Goal: Task Accomplishment & Management: Use online tool/utility

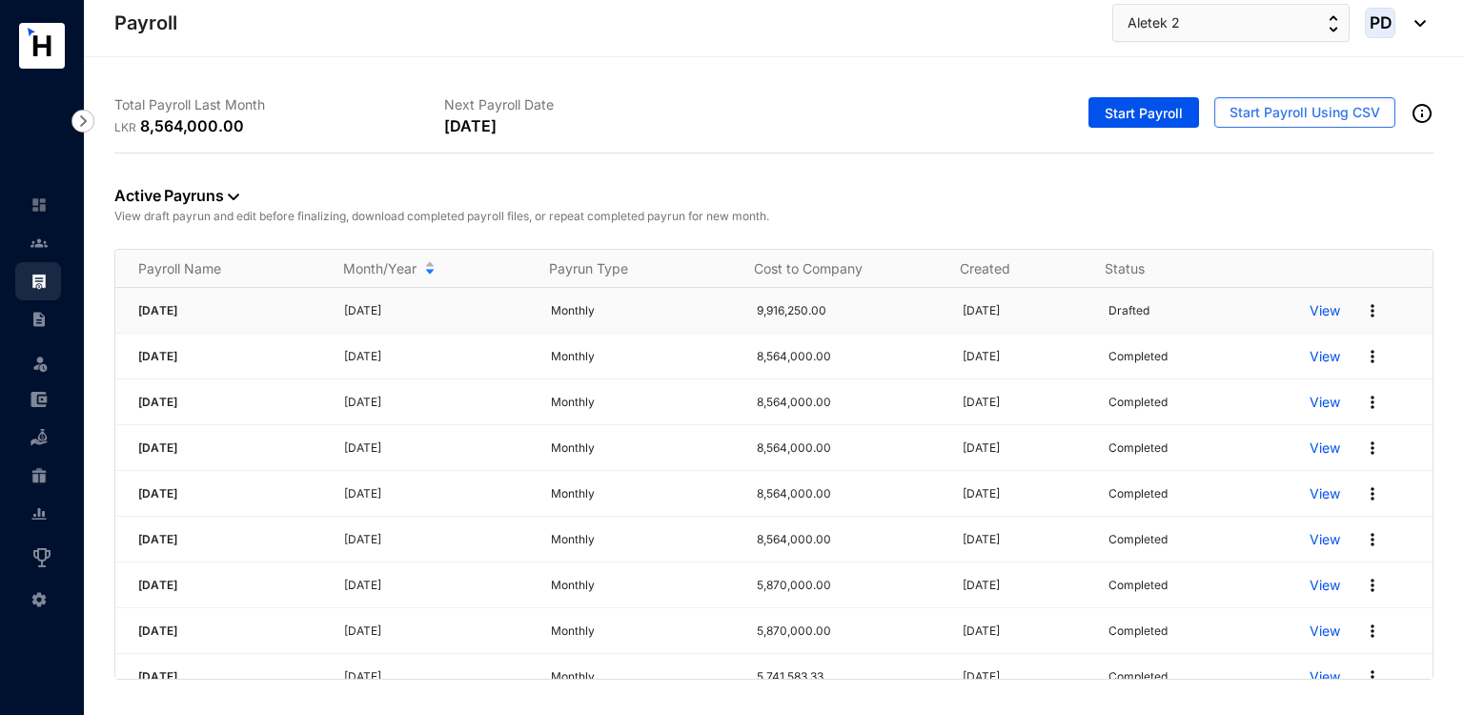
click at [1318, 308] on p "View" at bounding box center [1325, 310] width 31 height 19
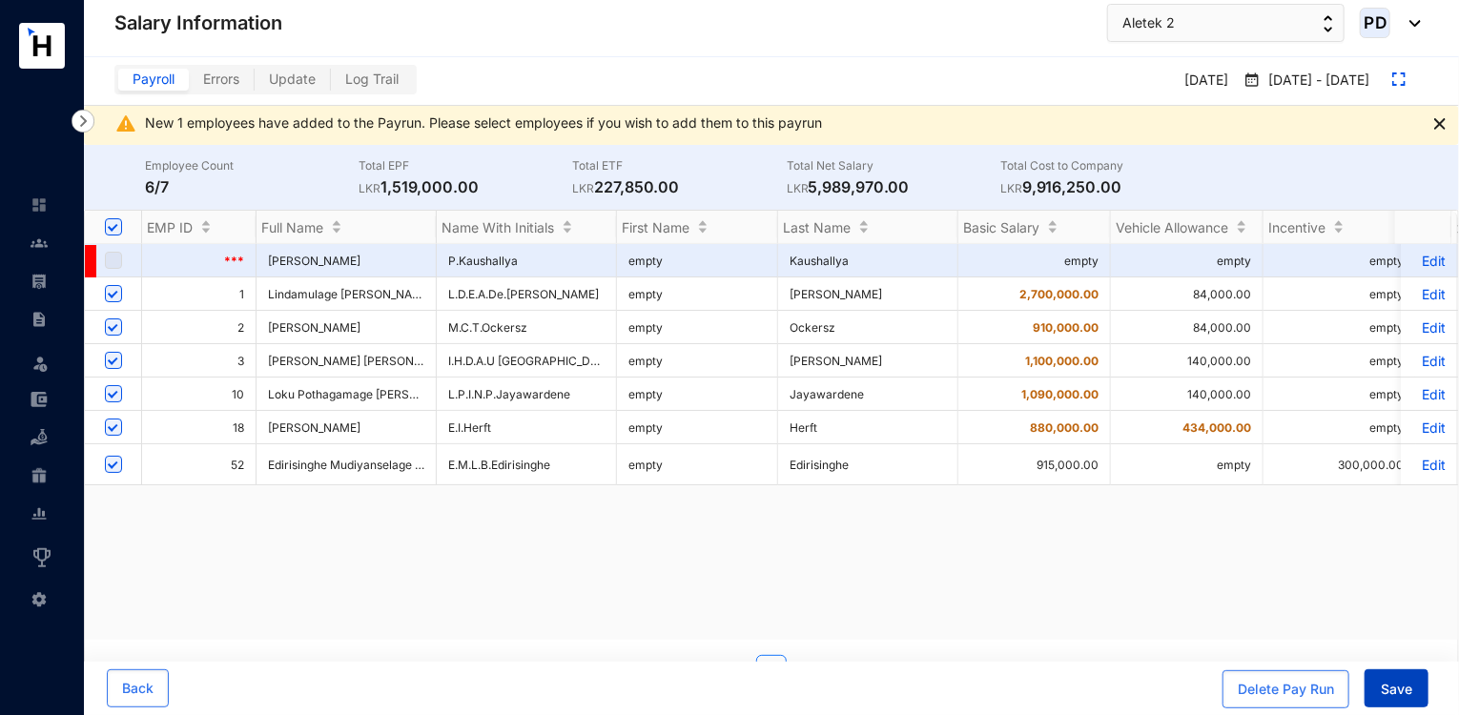
click at [1385, 695] on span "Save" at bounding box center [1396, 689] width 31 height 19
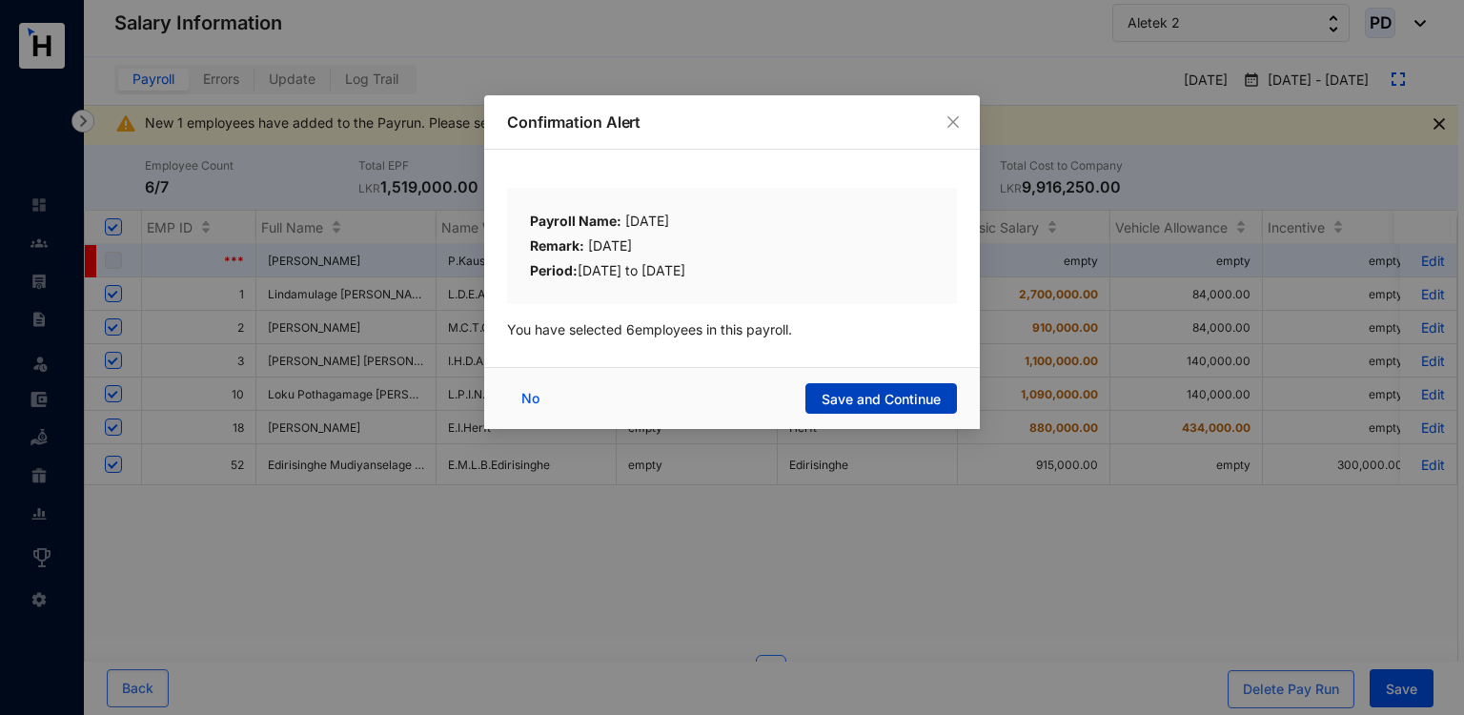
click at [953, 394] on button "Save and Continue" at bounding box center [882, 398] width 152 height 31
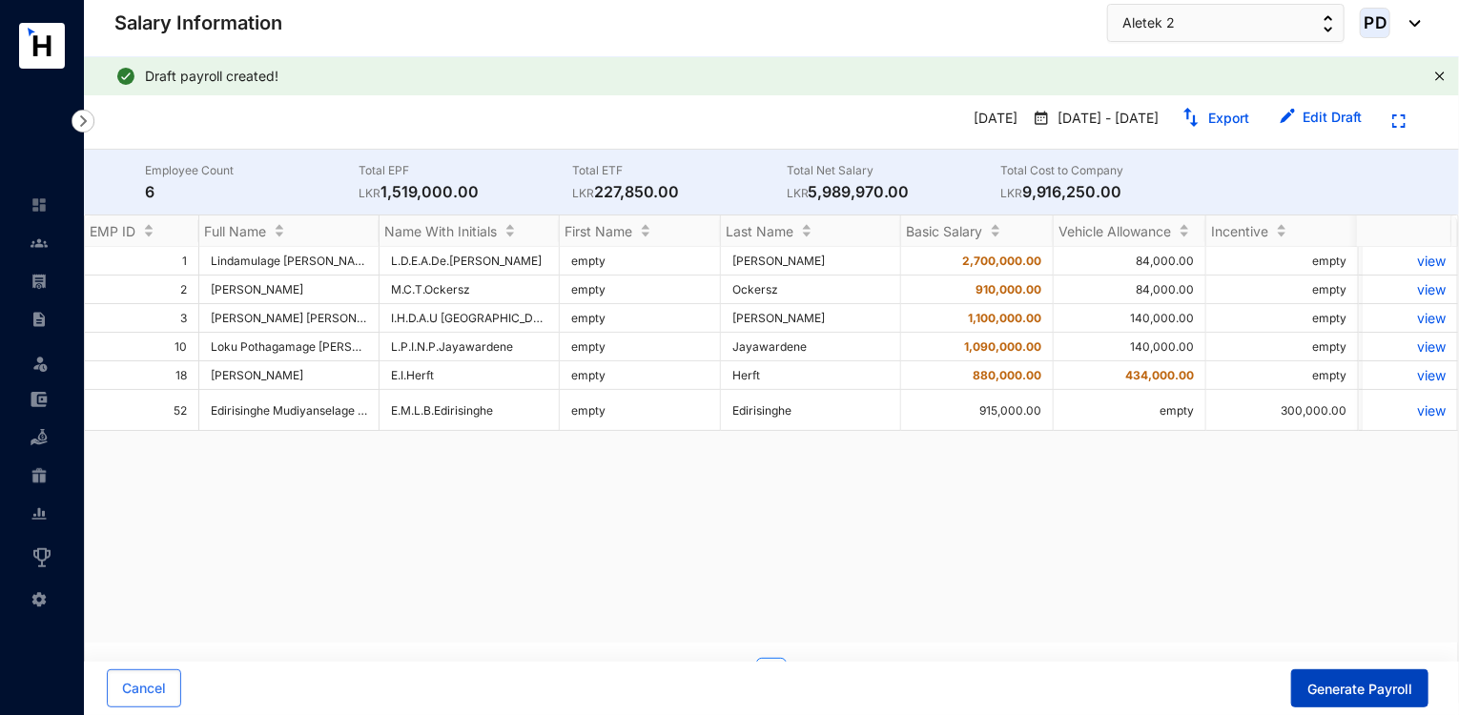
click at [1359, 701] on button "Generate Payroll" at bounding box center [1359, 688] width 137 height 38
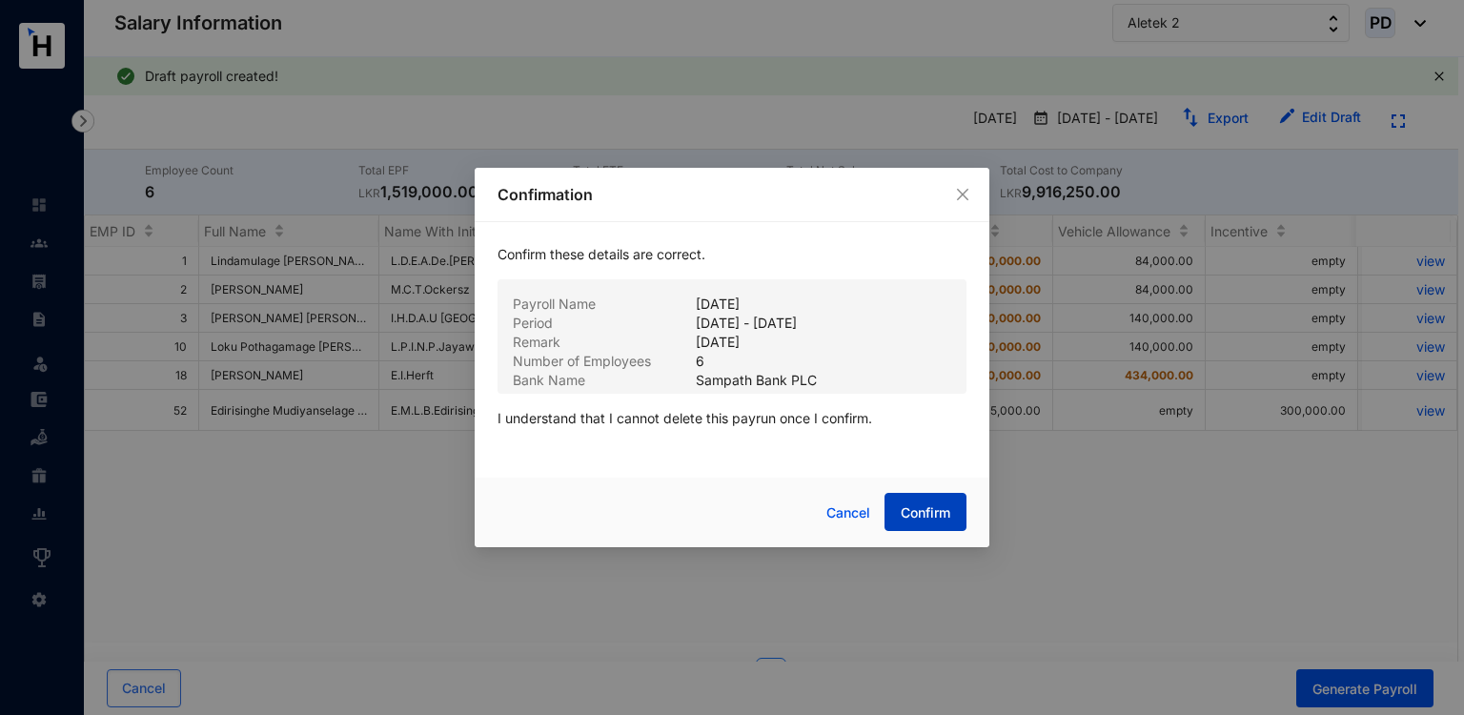
click at [940, 497] on button "Confirm" at bounding box center [926, 512] width 82 height 38
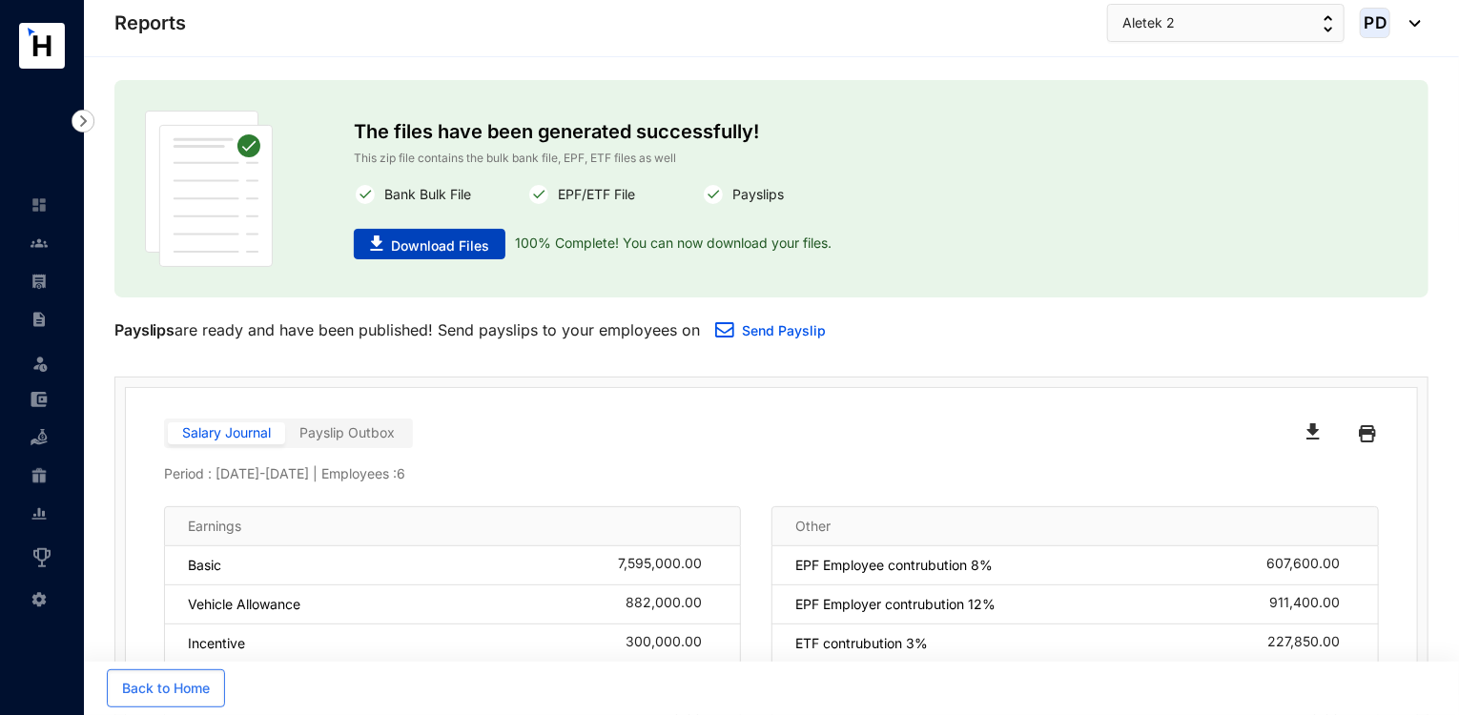
click at [498, 232] on button "Download Files" at bounding box center [430, 244] width 152 height 31
click at [1190, 33] on button "Aletek 2" at bounding box center [1225, 23] width 237 height 38
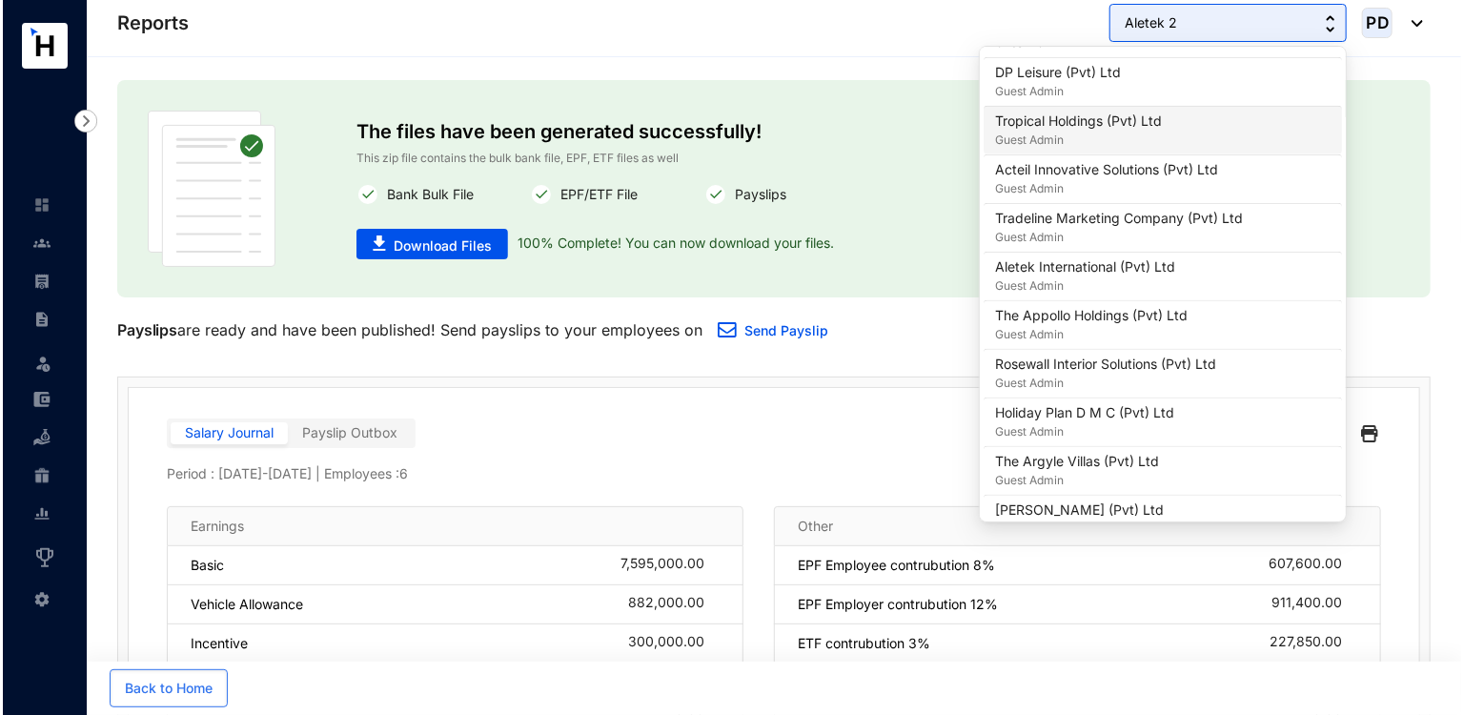
scroll to position [1142, 0]
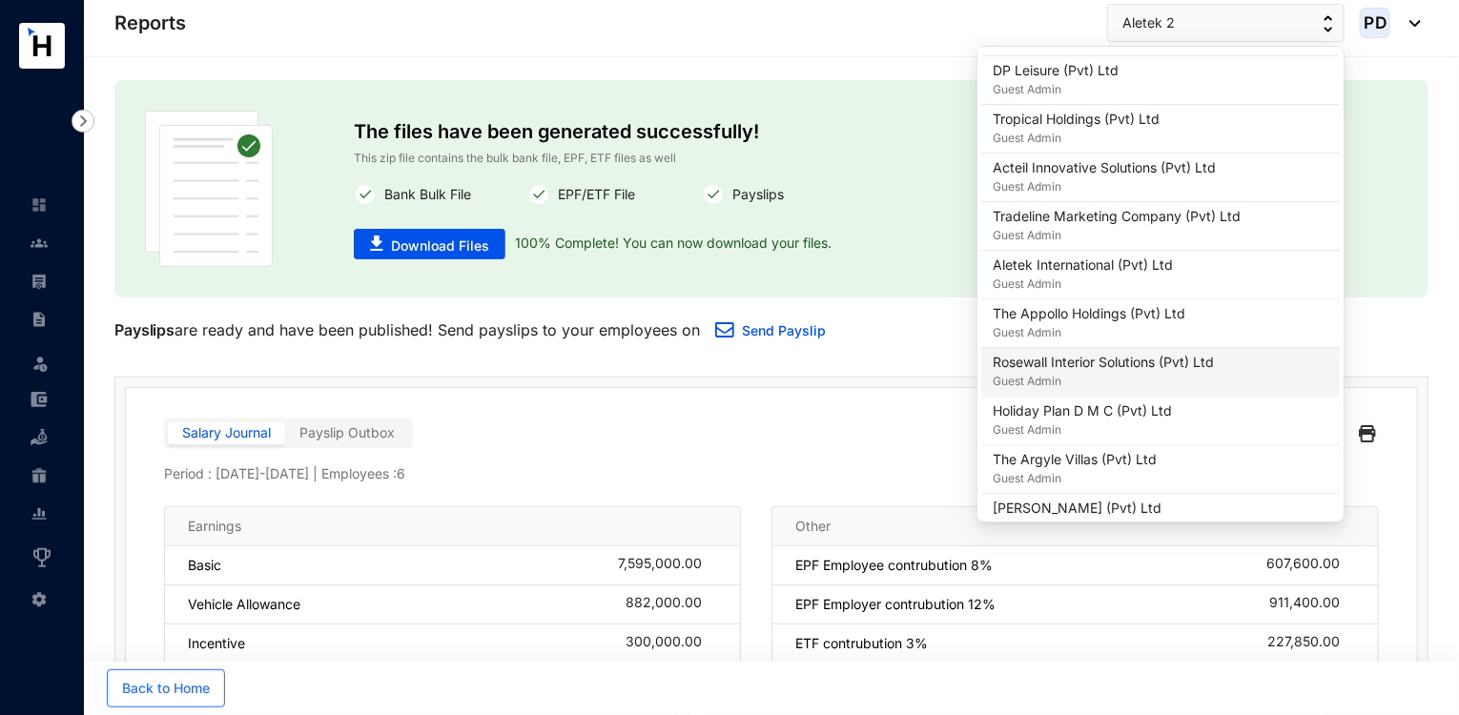
click at [1097, 363] on p "Rosewall Interior Solutions (Pvt) Ltd" at bounding box center [1103, 362] width 221 height 19
